Goal: Task Accomplishment & Management: Manage account settings

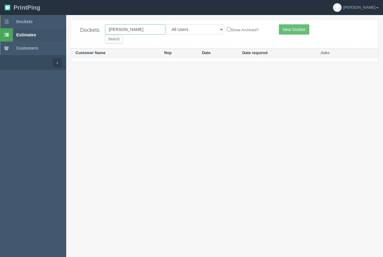
drag, startPoint x: 153, startPoint y: 28, endPoint x: 24, endPoint y: 30, distance: 128.3
click at [23, 29] on section "Dockets Estimates Customers" at bounding box center [191, 143] width 383 height 257
type input "calgary health foundation"
click at [123, 35] on input "Search" at bounding box center [114, 39] width 18 height 9
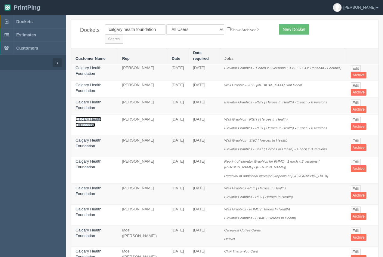
click at [95, 117] on link "Calgary Health Foundation" at bounding box center [89, 122] width 26 height 10
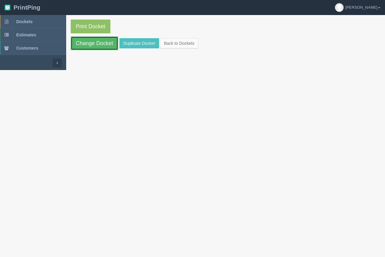
click at [104, 48] on link "Change Docket" at bounding box center [95, 43] width 48 height 14
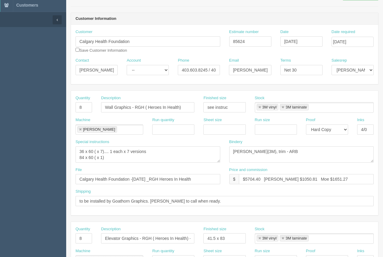
scroll to position [45, 0]
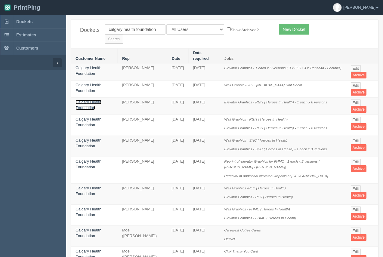
click at [90, 100] on link "Calgary Health Foundation" at bounding box center [89, 105] width 26 height 10
drag, startPoint x: 90, startPoint y: 88, endPoint x: 96, endPoint y: 73, distance: 16.8
click at [91, 98] on td "Calgary Health Foundation" at bounding box center [94, 106] width 47 height 17
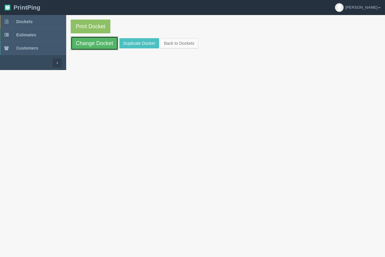
click at [104, 43] on link "Change Docket" at bounding box center [95, 43] width 48 height 14
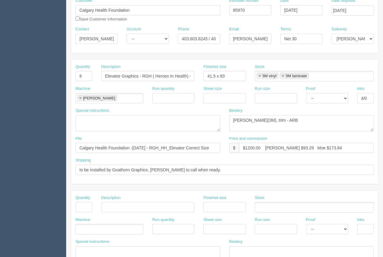
scroll to position [73, 0]
